Goal: Task Accomplishment & Management: Use online tool/utility

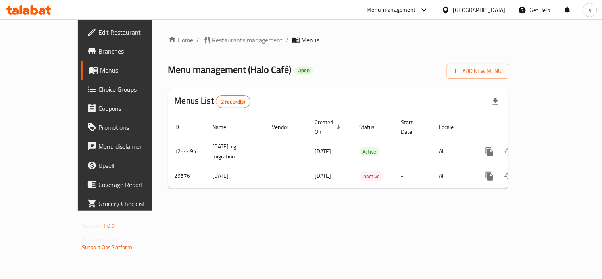
click at [98, 93] on span "Choice Groups" at bounding box center [134, 90] width 73 height 10
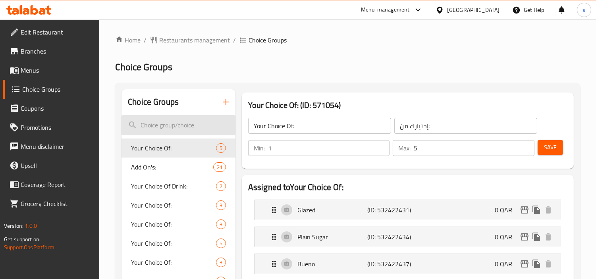
click at [195, 125] on input "search" at bounding box center [178, 125] width 114 height 20
paste input "Mini donuts"
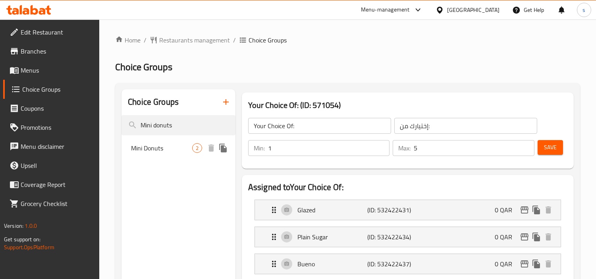
type input "Mini donuts"
click at [150, 148] on span "Mini Donuts" at bounding box center [161, 148] width 61 height 10
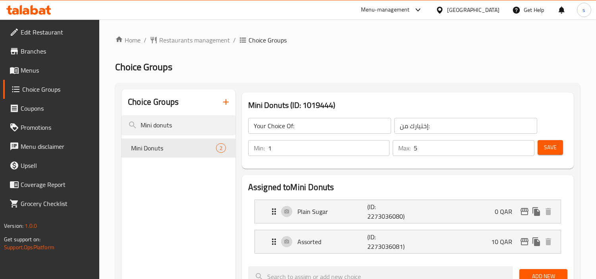
type input "Mini Donuts"
type input "ميني دونات"
type input "1"
click at [489, 13] on div "[GEOGRAPHIC_DATA]" at bounding box center [473, 10] width 52 height 9
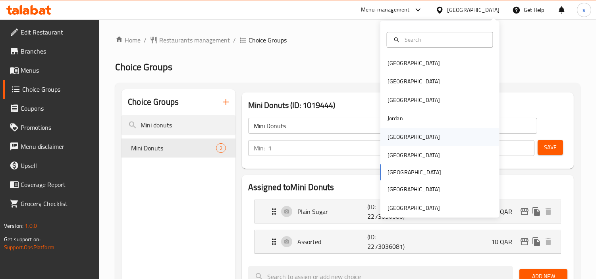
click at [397, 137] on div "[GEOGRAPHIC_DATA]" at bounding box center [413, 137] width 65 height 18
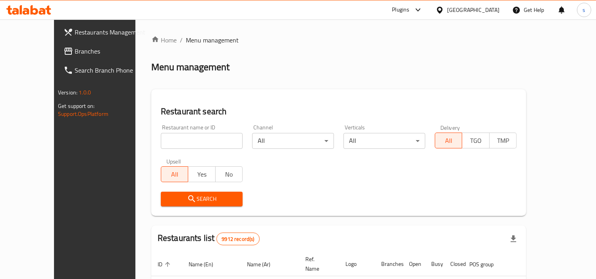
click at [161, 141] on input "search" at bounding box center [202, 141] width 82 height 16
paste input "47550"
type input "47550"
click at [75, 47] on span "Branches" at bounding box center [111, 51] width 73 height 10
